Goal: Check status: Check status

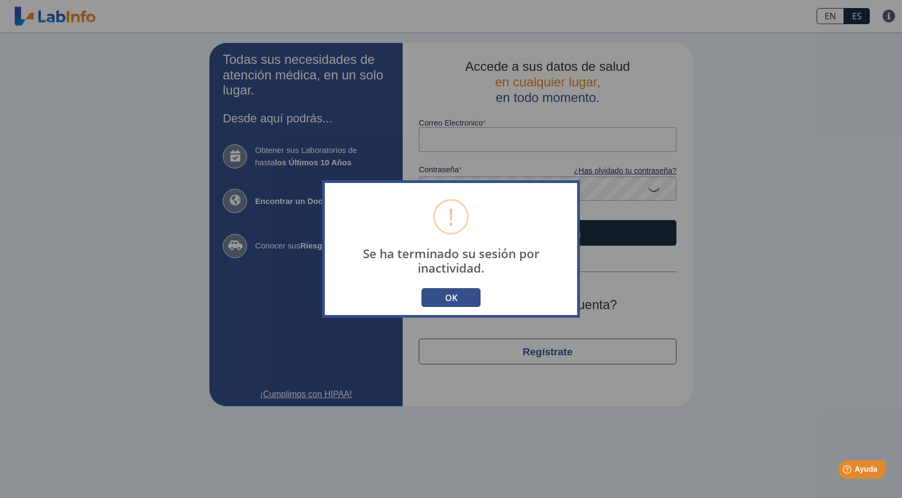
click at [459, 290] on button "OK" at bounding box center [451, 297] width 59 height 19
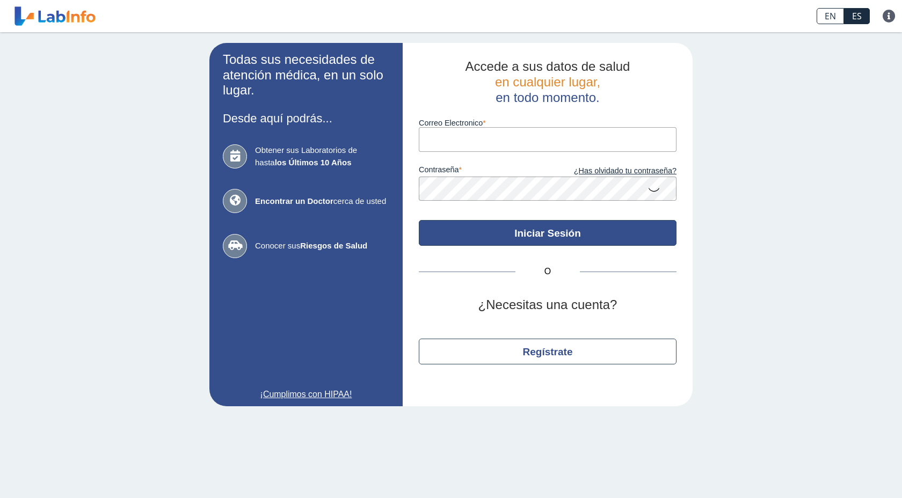
type input "[EMAIL_ADDRESS][DOMAIN_NAME]"
click at [546, 237] on button "Iniciar Sesión" at bounding box center [548, 233] width 258 height 26
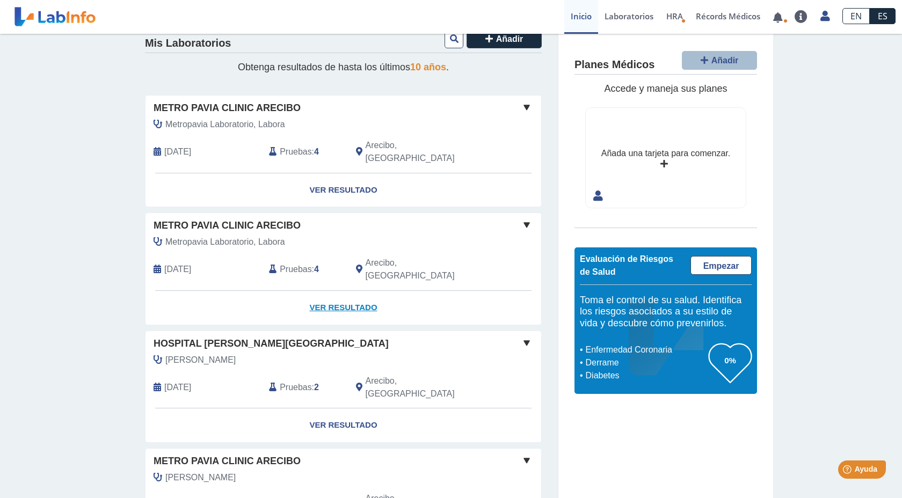
scroll to position [43, 0]
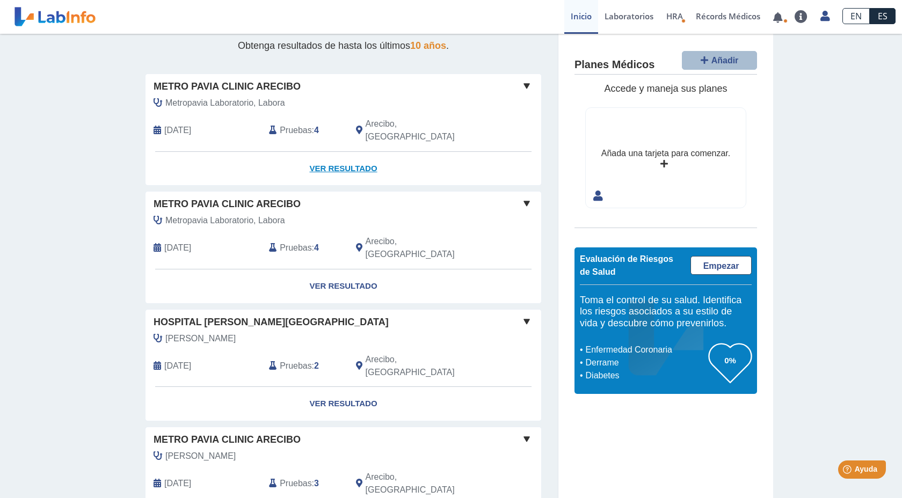
click at [336, 155] on link "Ver Resultado" at bounding box center [344, 169] width 396 height 34
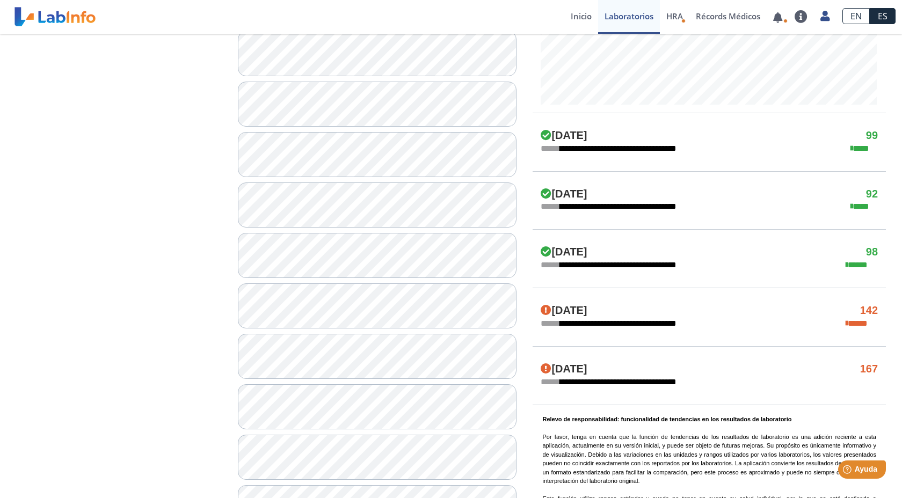
scroll to position [537, 0]
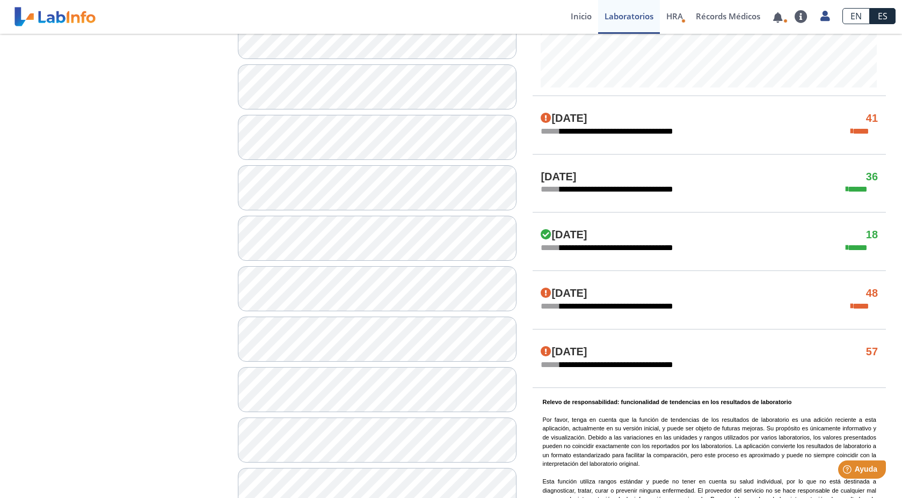
click at [865, 177] on div "Jun 2, 2025 36" at bounding box center [709, 177] width 353 height 13
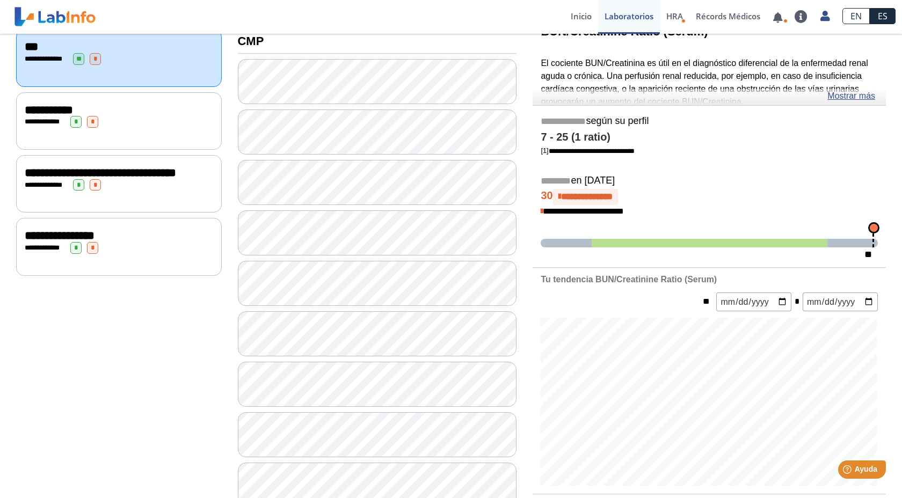
scroll to position [130, 0]
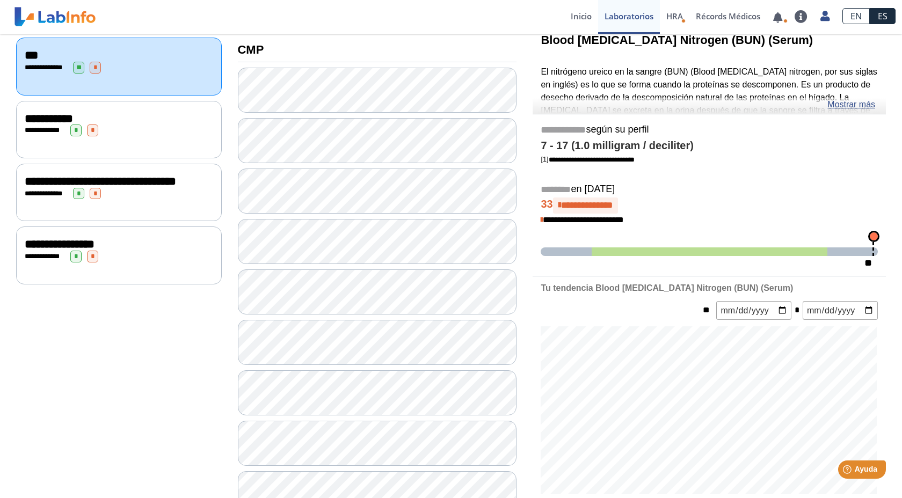
click at [884, 393] on div at bounding box center [709, 410] width 353 height 168
click at [884, 433] on div at bounding box center [709, 410] width 353 height 168
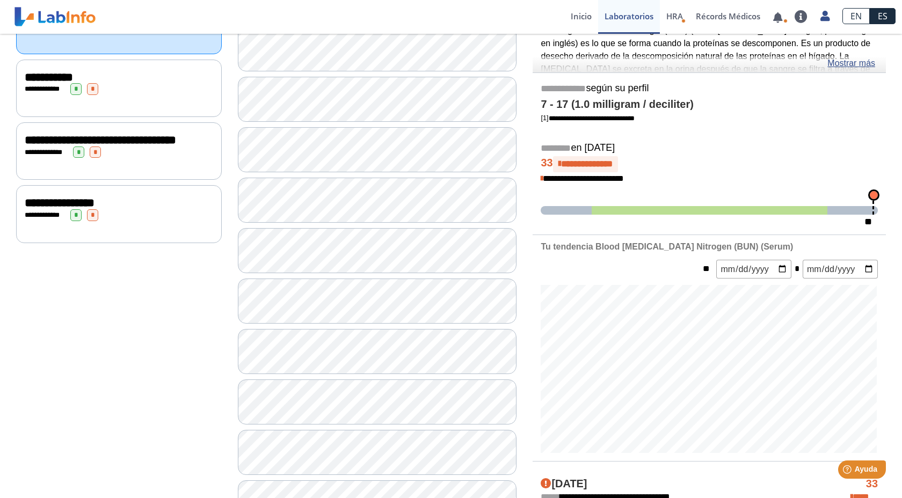
scroll to position [173, 0]
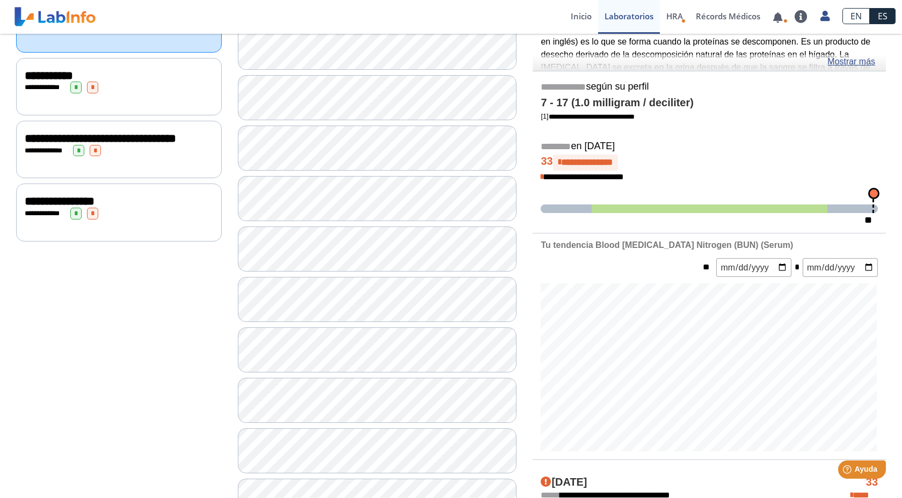
click at [78, 86] on span "*" at bounding box center [75, 88] width 11 height 12
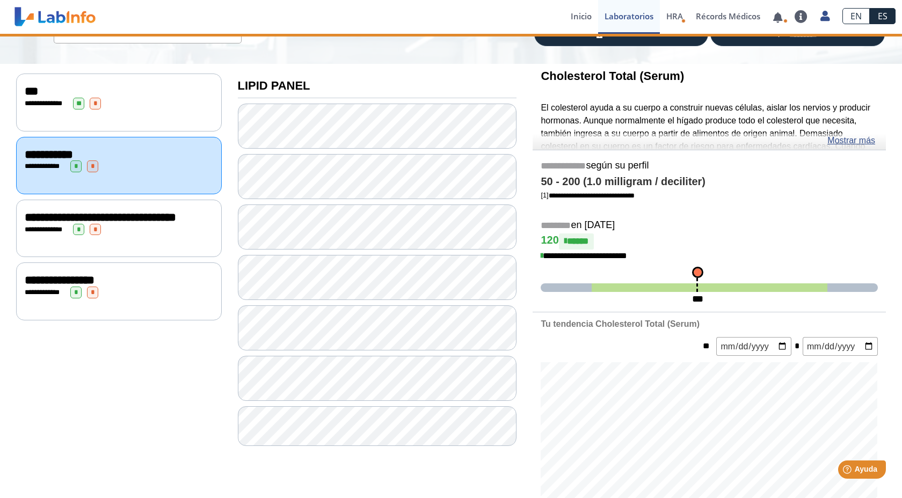
scroll to position [173, 0]
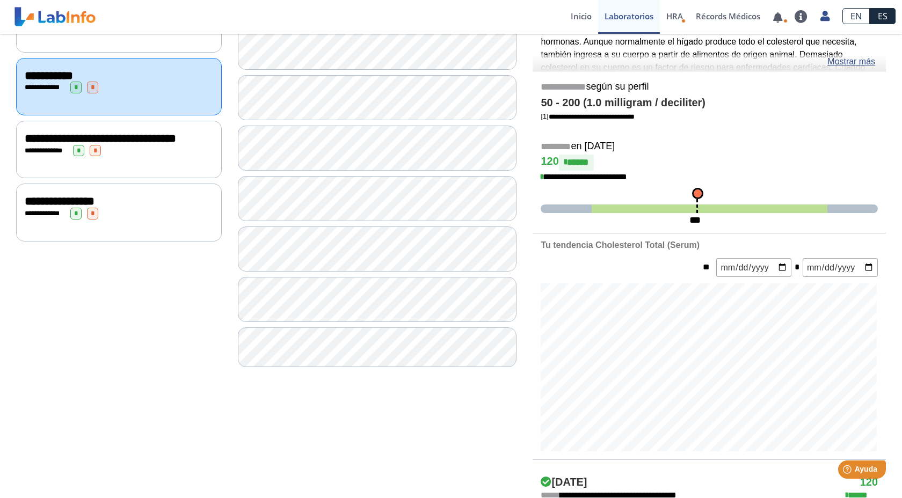
click at [137, 219] on div "**********" at bounding box center [119, 214] width 188 height 12
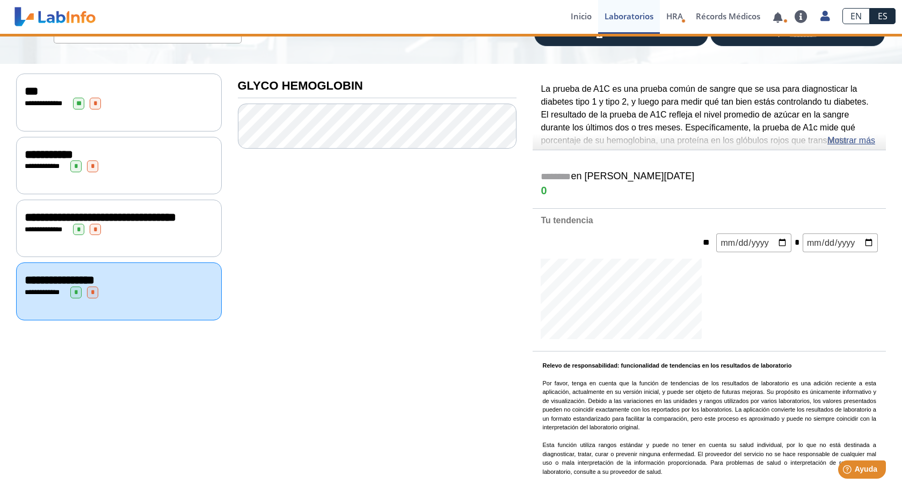
scroll to position [173, 0]
